Goal: Navigation & Orientation: Find specific page/section

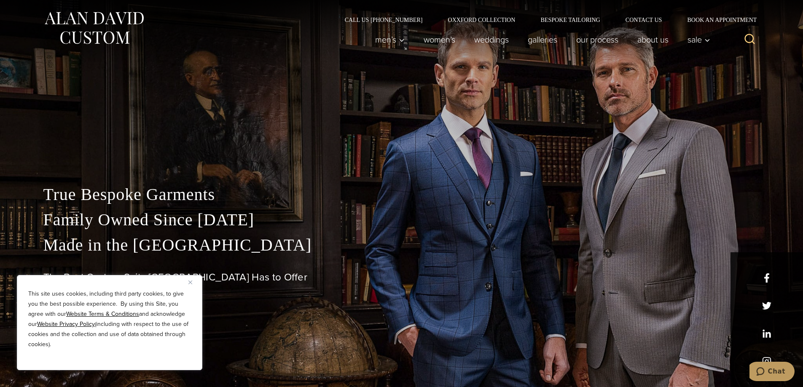
click at [190, 282] on img "Close" at bounding box center [190, 283] width 4 height 4
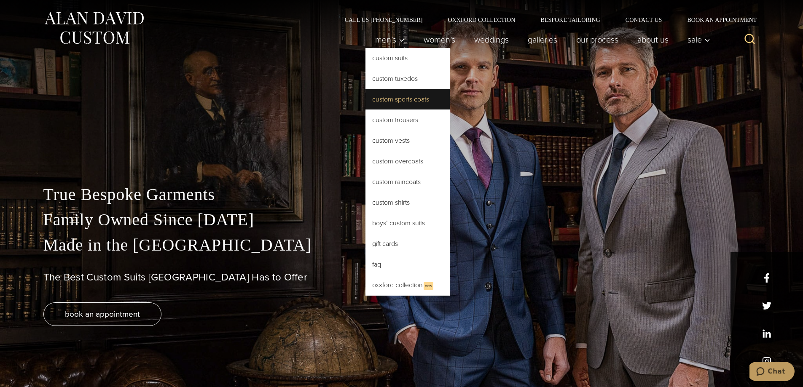
click at [393, 97] on link "Custom Sports Coats" at bounding box center [408, 99] width 84 height 20
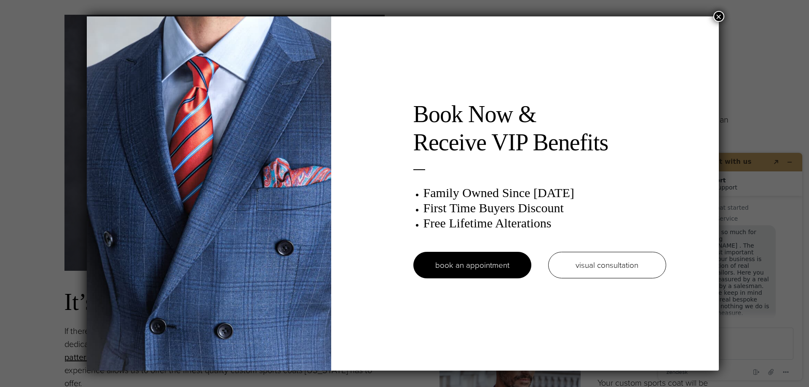
click at [725, 19] on button "×" at bounding box center [719, 16] width 11 height 11
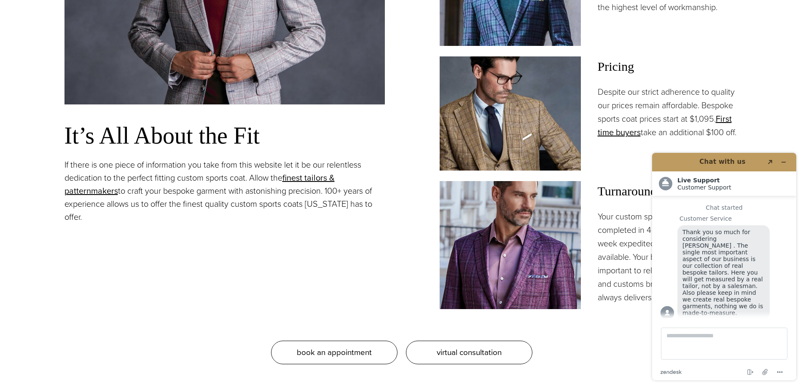
scroll to position [759, 0]
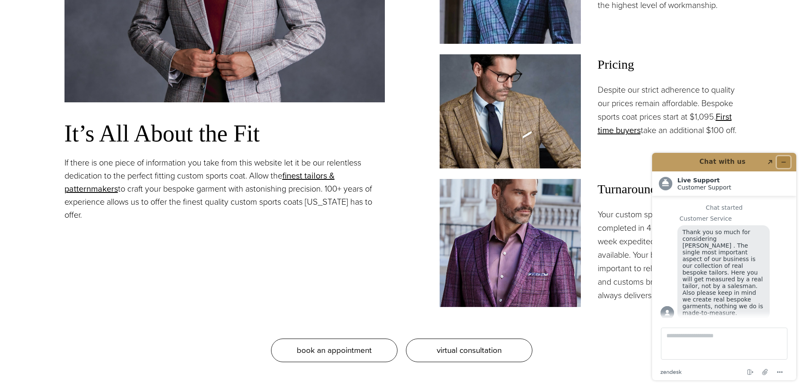
click at [785, 159] on button "Minimize widget" at bounding box center [783, 162] width 13 height 12
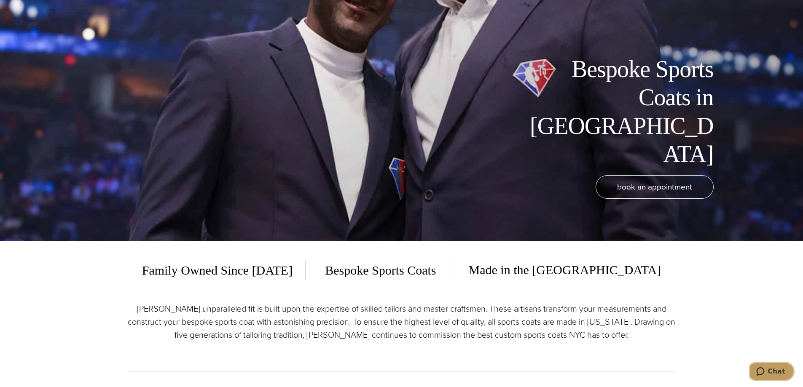
scroll to position [0, 0]
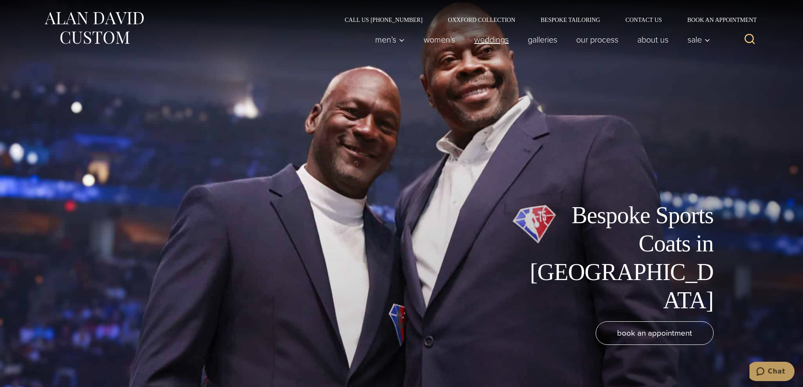
click at [487, 42] on link "weddings" at bounding box center [492, 39] width 54 height 17
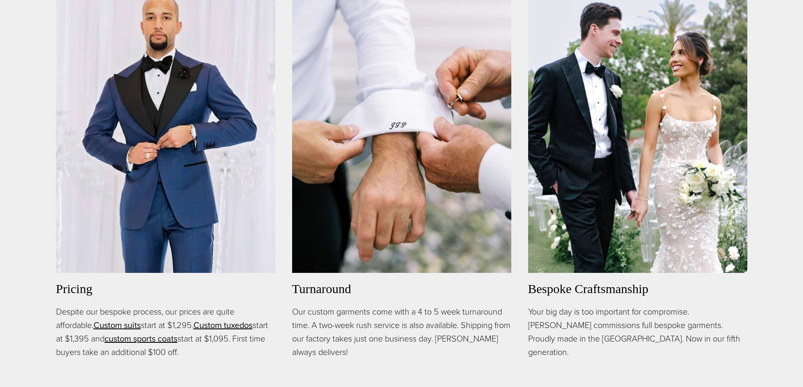
scroll to position [11, 0]
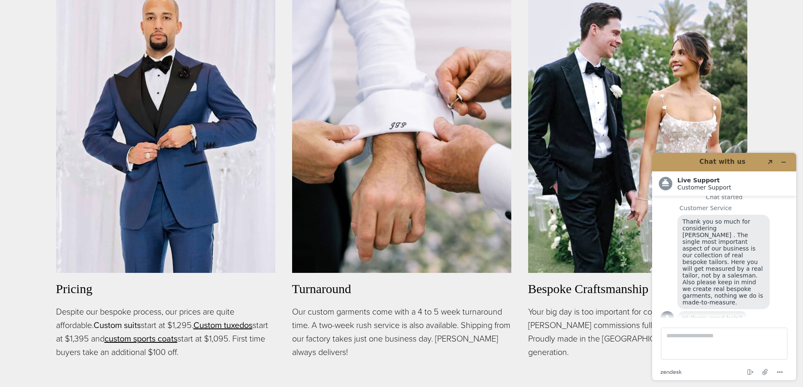
click at [116, 323] on link "Custom suits" at bounding box center [117, 325] width 47 height 13
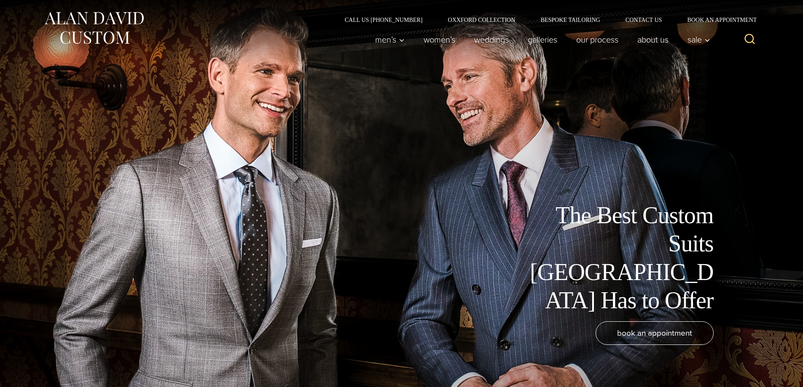
scroll to position [11, 0]
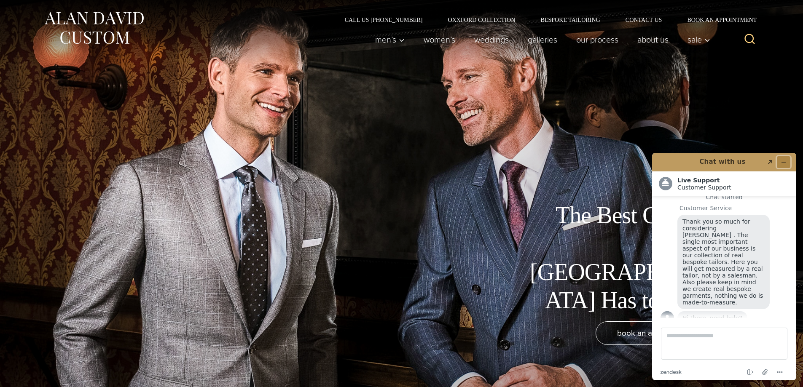
click at [785, 157] on button "Minimize widget" at bounding box center [783, 162] width 13 height 12
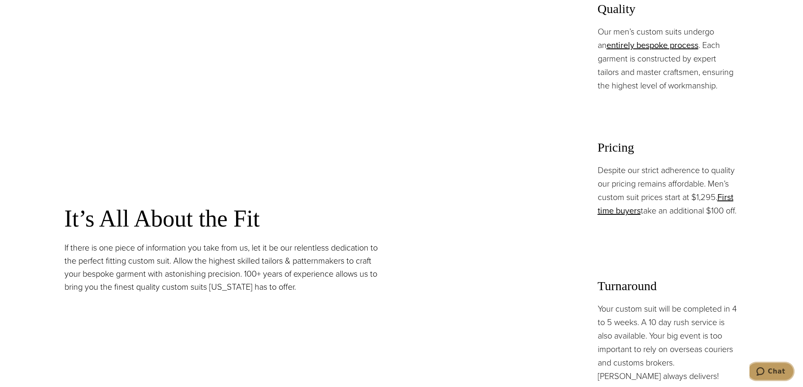
scroll to position [717, 0]
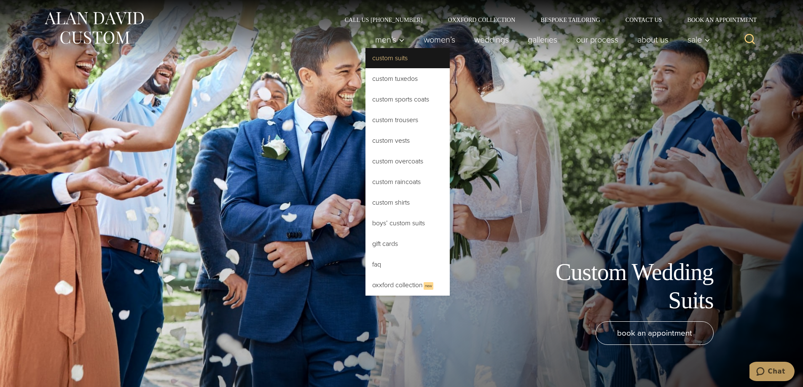
click at [388, 58] on link "Custom Suits" at bounding box center [408, 58] width 84 height 20
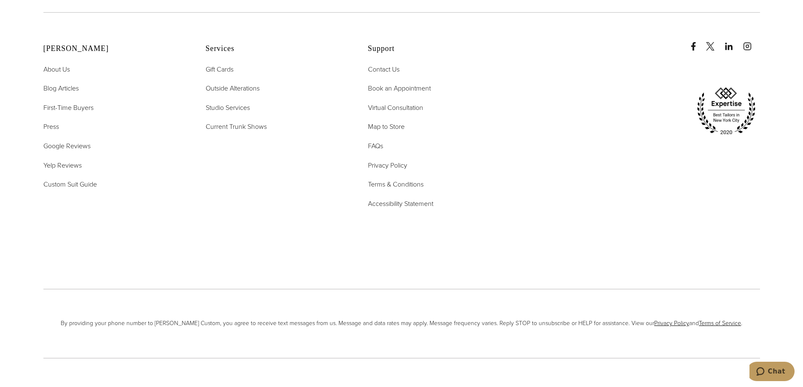
scroll to position [5561, 0]
